Goal: Task Accomplishment & Management: Use online tool/utility

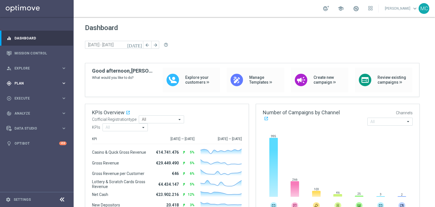
click at [45, 81] on div "gps_fixed Plan" at bounding box center [34, 83] width 55 height 5
click at [29, 111] on span "Templates" at bounding box center [35, 111] width 40 height 3
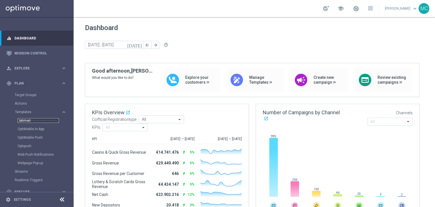
click at [27, 120] on link "Optimail" at bounding box center [38, 120] width 41 height 5
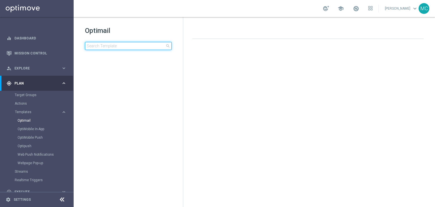
click at [117, 47] on input at bounding box center [128, 46] width 87 height 8
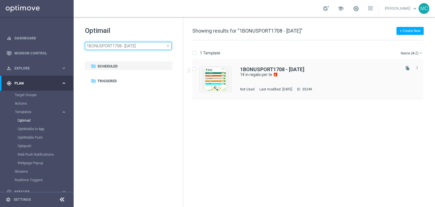
type input "1BONUSPORT1708 - [DATE]"
click at [266, 65] on div "1BONUSPORT1708 - [DATE] 1€ in regalo per te 🎁 Not Used Last modified: [DATE] ID…" at bounding box center [307, 79] width 231 height 39
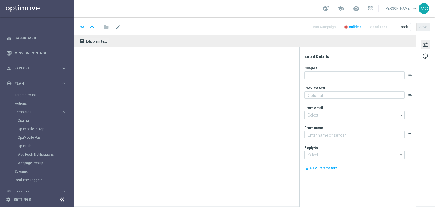
type textarea "da usare sulle Scommesse Sportive! ⚽"
type input "[EMAIL_ADDRESS][DOMAIN_NAME]"
type textarea "Sisal"
type input "[EMAIL_ADDRESS][DOMAIN_NAME]"
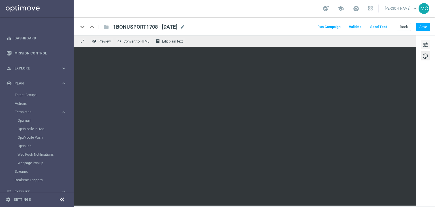
click at [423, 46] on span "tune" at bounding box center [425, 44] width 6 height 7
click at [29, 120] on link "Optimail" at bounding box center [38, 120] width 41 height 5
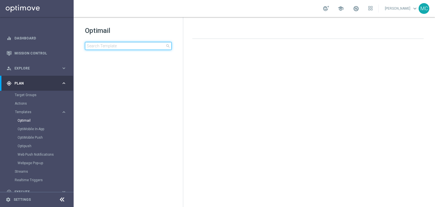
click at [133, 48] on input at bounding box center [128, 46] width 87 height 8
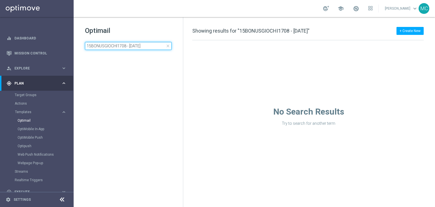
type input "15BONUSGIOCHI1708 - [DATE]"
click at [147, 29] on h1 "Optimail" at bounding box center [128, 30] width 87 height 9
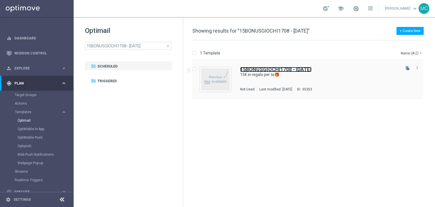
click at [257, 70] on b "15BONUSGIOCHI1708 - [DATE]" at bounding box center [275, 69] width 71 height 6
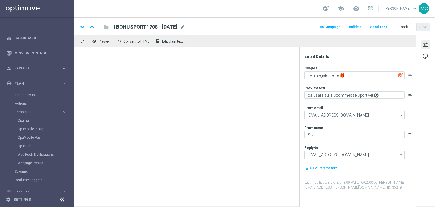
type textarea "15€ in regalo per te🎁"
type textarea "da usare su qualsiasi gioco!"
